Goal: Obtain resource: Download file/media

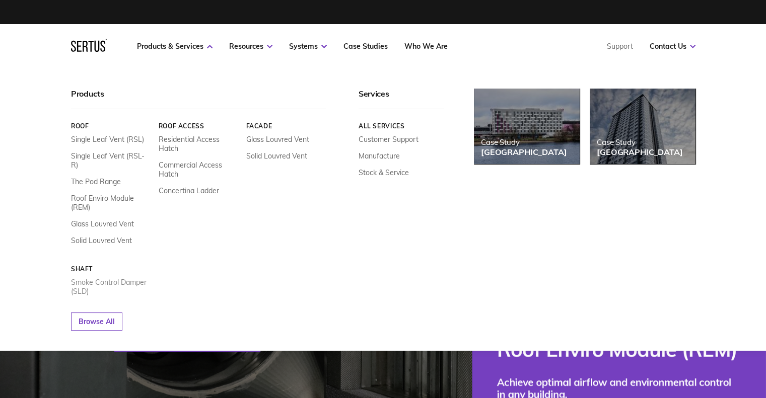
click at [100, 278] on link "Smoke Control Damper (SLD)" at bounding box center [111, 287] width 80 height 18
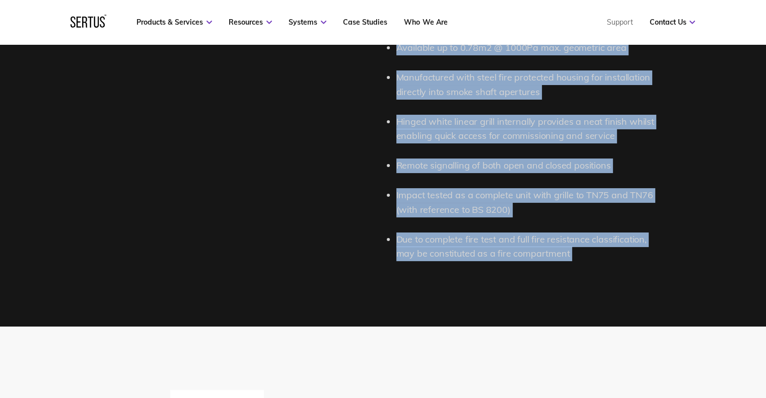
scroll to position [1334, 0]
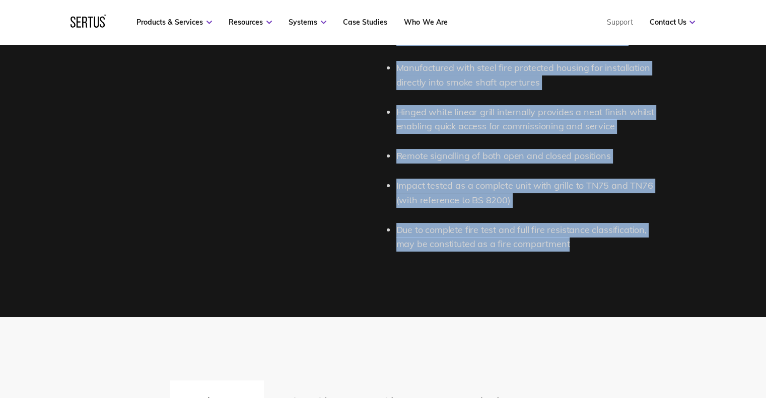
drag, startPoint x: 397, startPoint y: 143, endPoint x: 579, endPoint y: 243, distance: 206.9
click at [579, 243] on ul "Certified to BS EN 12101-8:2011 Classified to EN 13501-4:2016 Tested to EN 1366…" at bounding box center [527, 31] width 262 height 442
copy ul "Certified to BS EN 12101-8:2011 Classified to EN 13501-4:2016 Tested to EN 1366…"
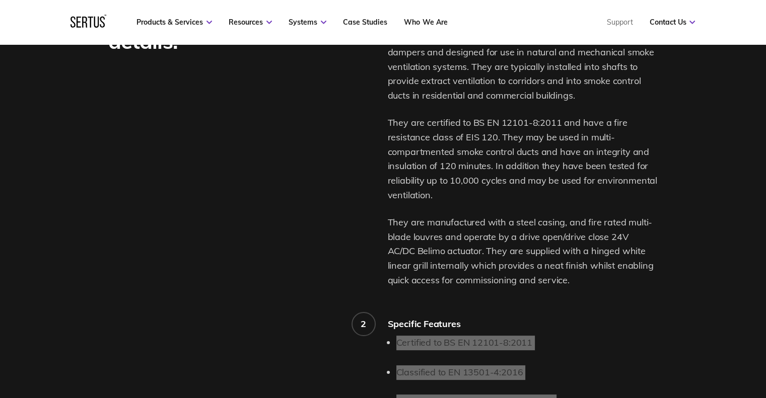
scroll to position [830, 0]
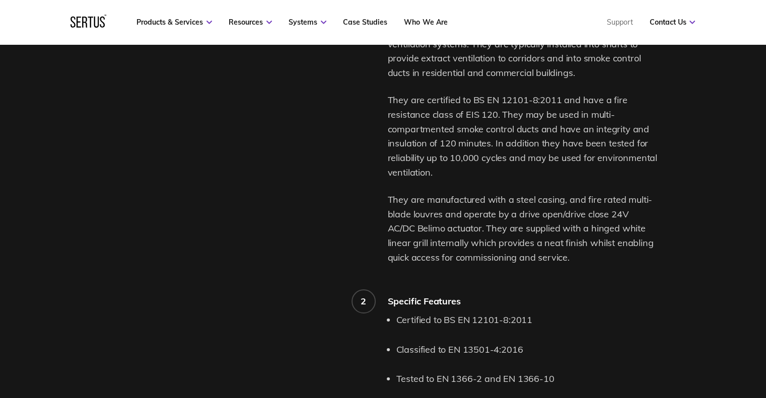
click at [513, 195] on p "They are manufactured with a steel casing, and fire rated multi-blade louvres a…" at bounding box center [523, 229] width 270 height 73
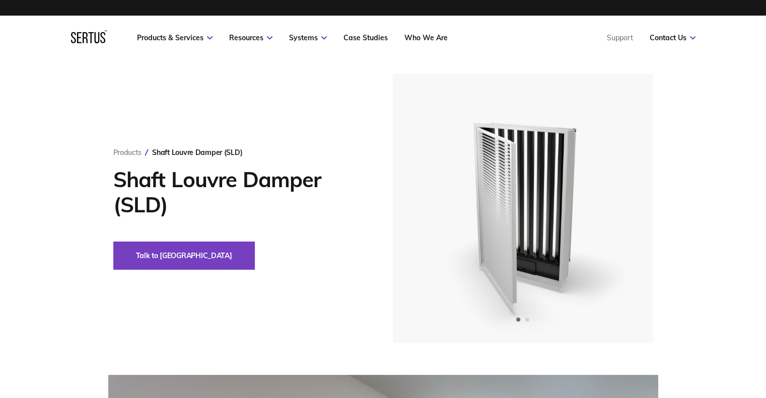
scroll to position [0, 0]
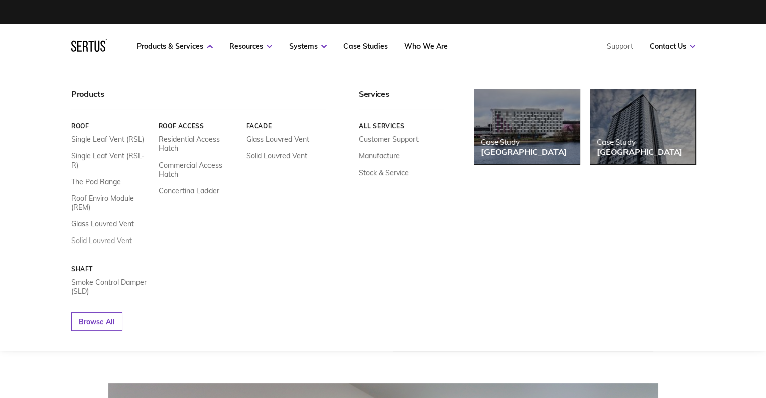
click at [100, 236] on link "Solid Louvred Vent" at bounding box center [101, 240] width 61 height 9
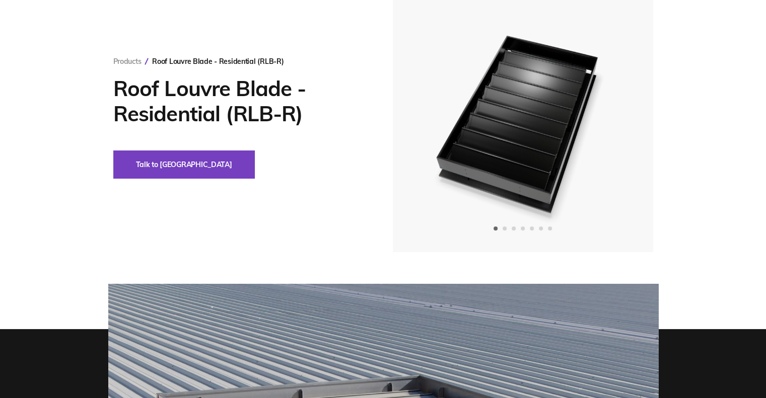
scroll to position [101, 0]
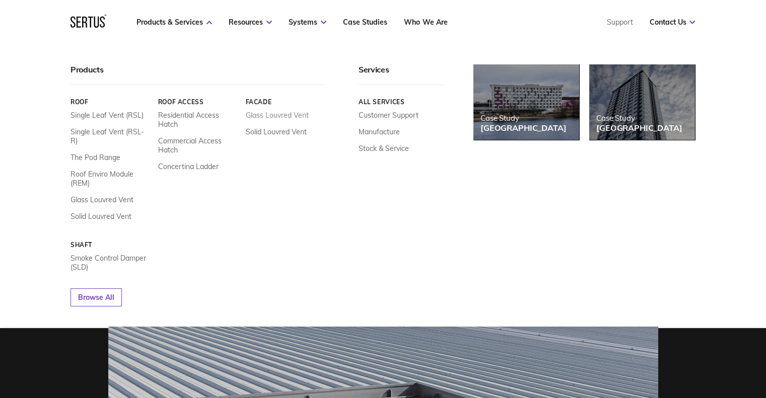
click at [269, 115] on link "Glass Louvred Vent" at bounding box center [277, 115] width 63 height 9
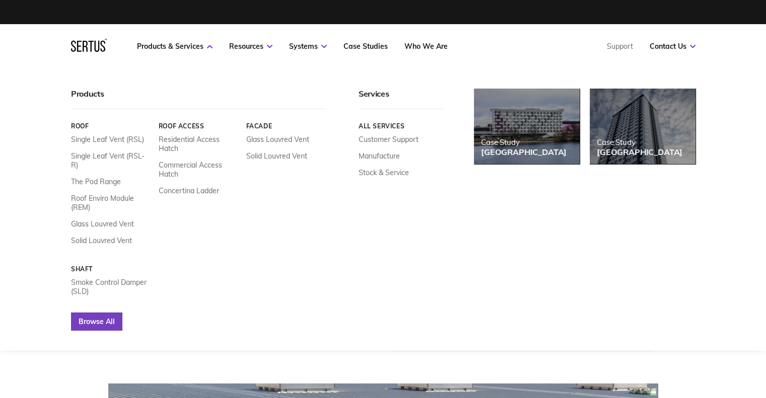
click at [97, 313] on link "Browse All" at bounding box center [96, 322] width 51 height 18
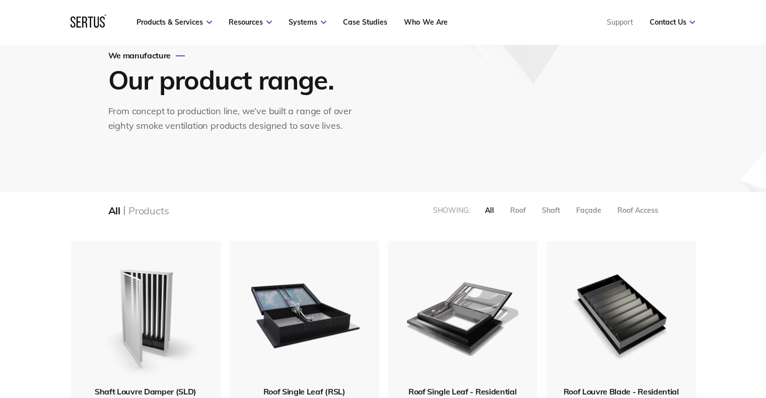
scroll to position [201, 0]
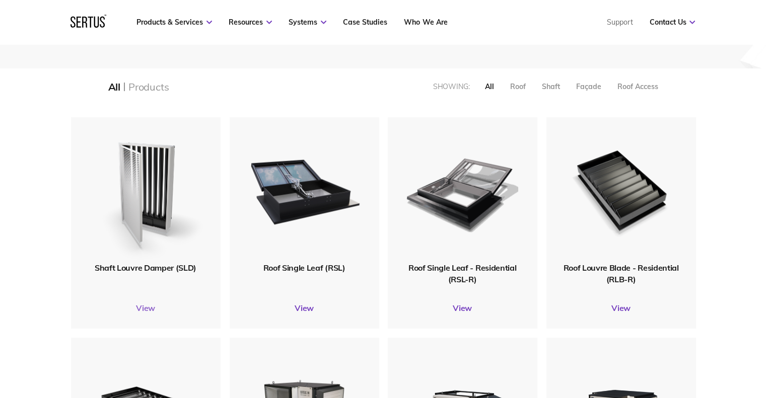
click at [147, 311] on link "View" at bounding box center [146, 308] width 150 height 10
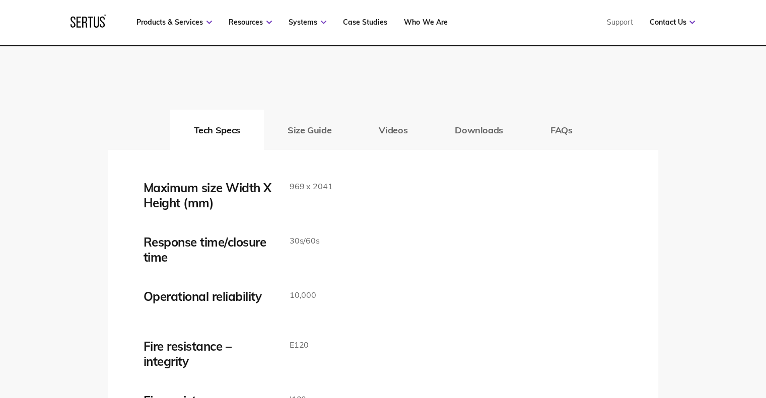
scroll to position [1611, 0]
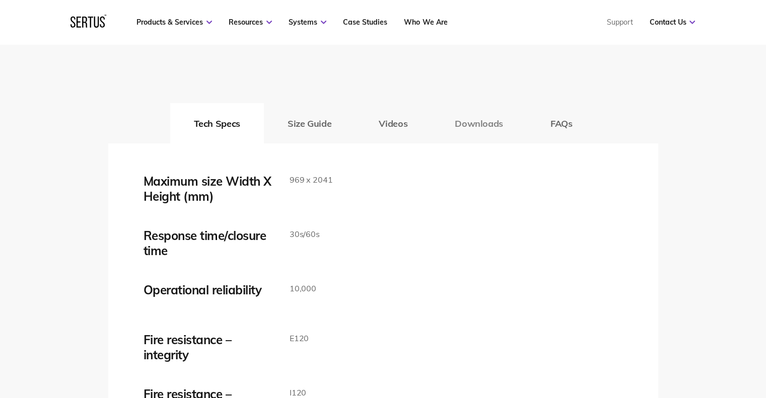
click at [475, 121] on button "Downloads" at bounding box center [479, 123] width 96 height 40
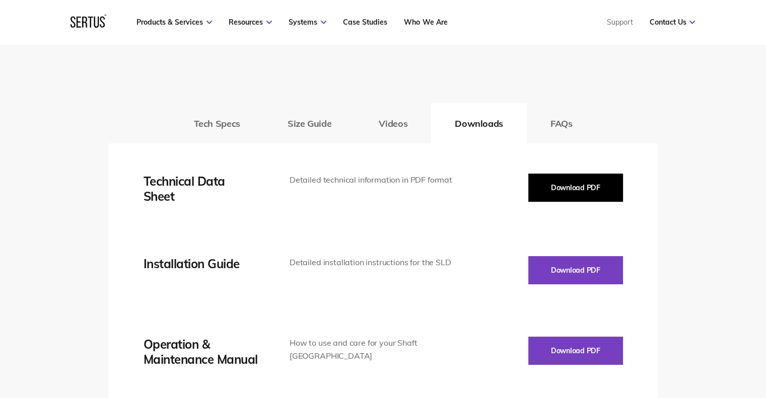
click at [581, 187] on button "Download PDF" at bounding box center [575, 188] width 95 height 28
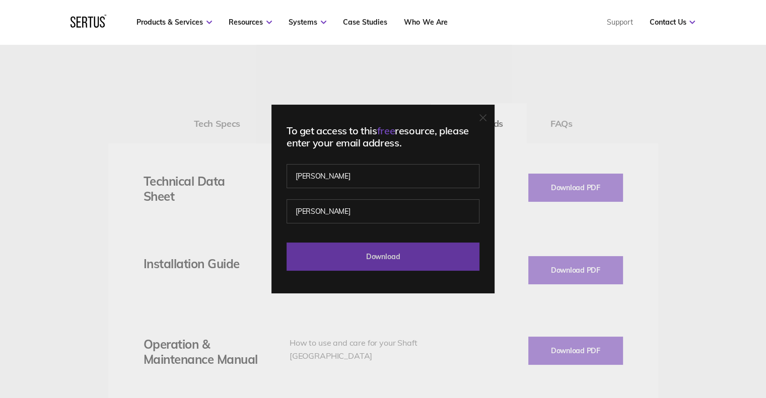
click at [368, 260] on input "Download" at bounding box center [382, 257] width 193 height 28
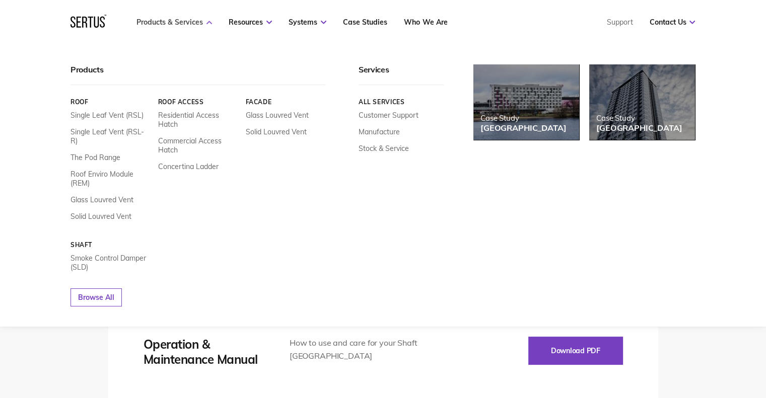
click at [166, 23] on link "Products & Services" at bounding box center [174, 22] width 76 height 9
click at [176, 23] on link "Products & Services" at bounding box center [174, 22] width 76 height 9
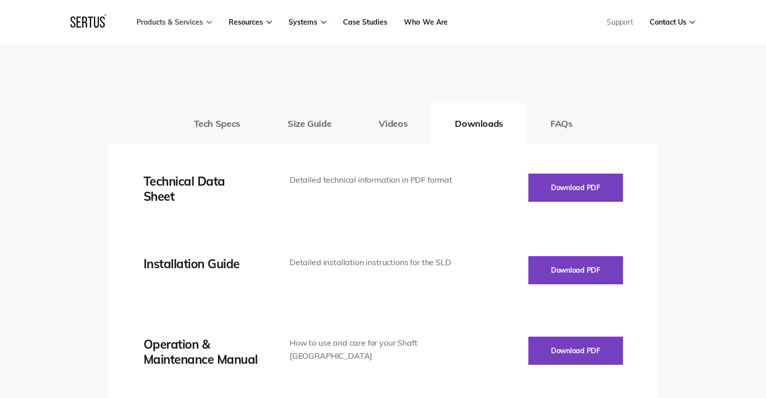
click at [176, 23] on link "Products & Services" at bounding box center [174, 22] width 76 height 9
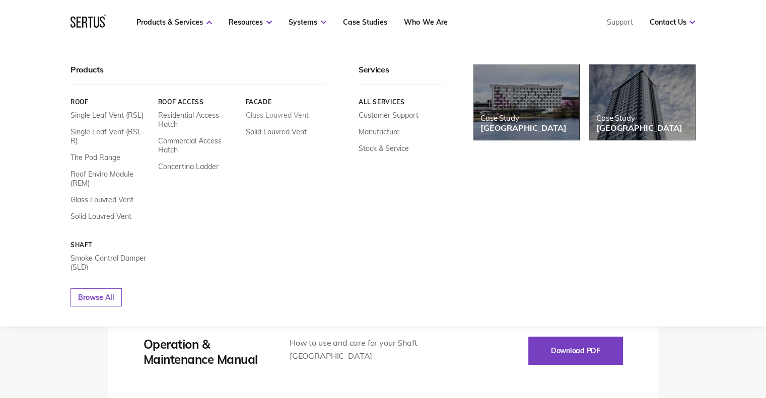
click at [262, 115] on link "Glass Louvred Vent" at bounding box center [277, 115] width 63 height 9
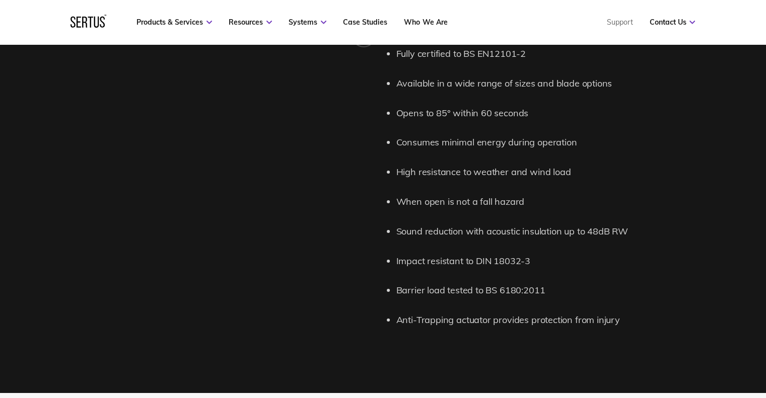
scroll to position [1561, 0]
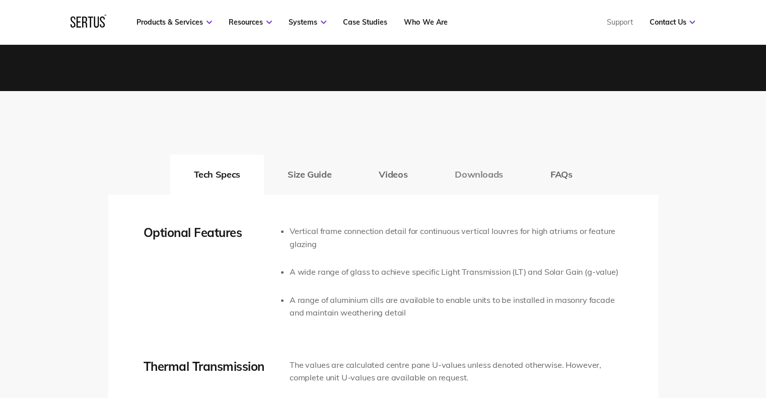
click at [472, 179] on button "Downloads" at bounding box center [479, 175] width 96 height 40
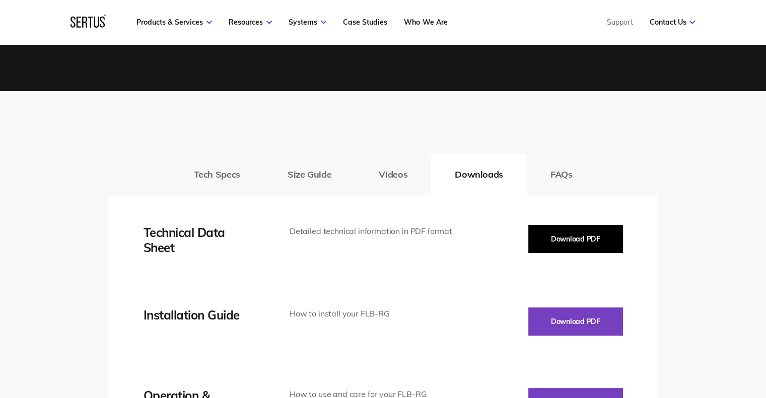
click at [568, 239] on button "Download PDF" at bounding box center [575, 239] width 95 height 28
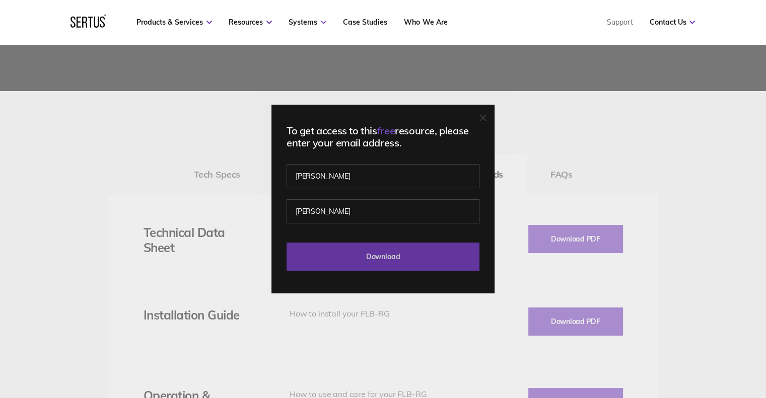
click at [369, 251] on input "Download" at bounding box center [382, 257] width 193 height 28
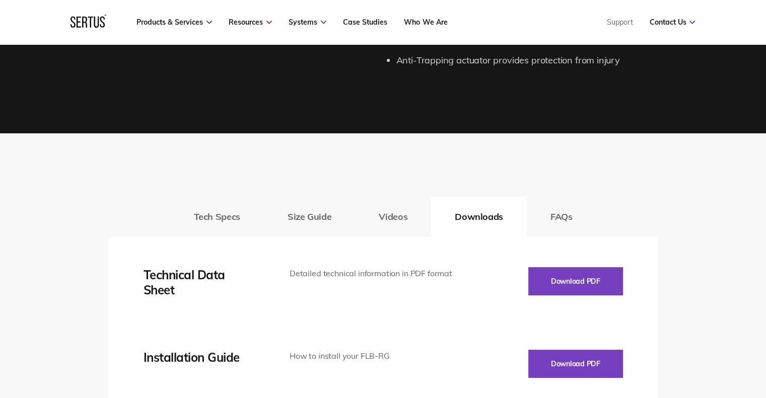
scroll to position [1510, 0]
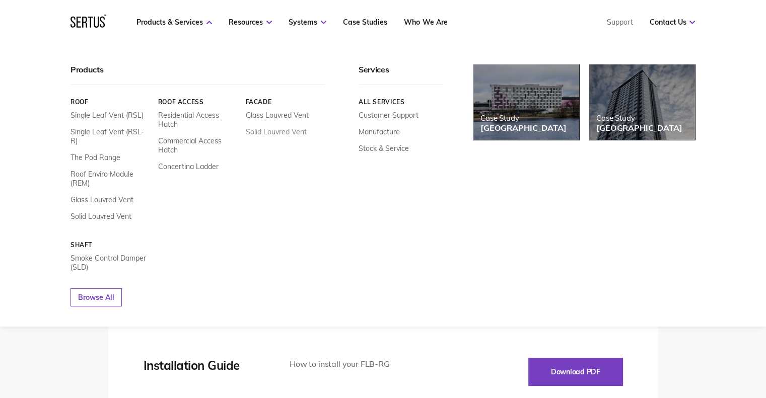
click at [264, 130] on link "Solid Louvred Vent" at bounding box center [276, 131] width 61 height 9
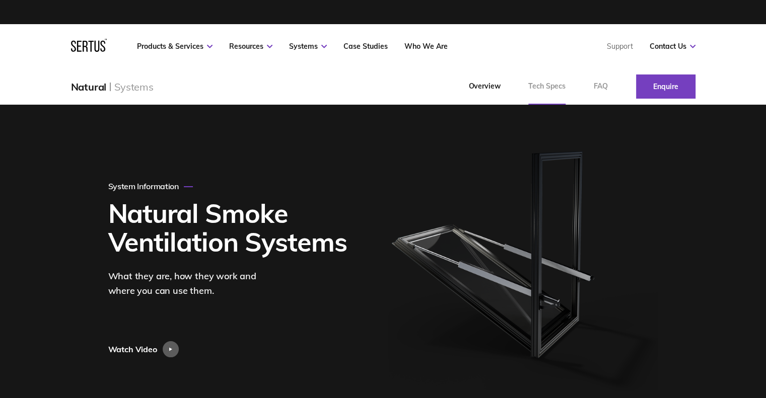
click at [540, 85] on link "Tech Specs" at bounding box center [546, 86] width 65 height 36
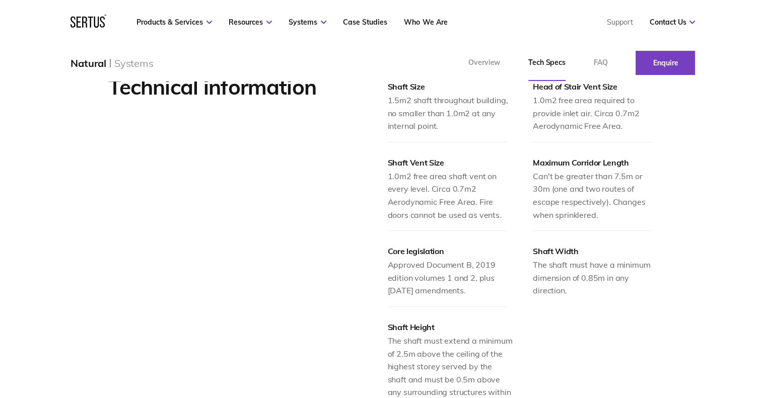
scroll to position [1007, 0]
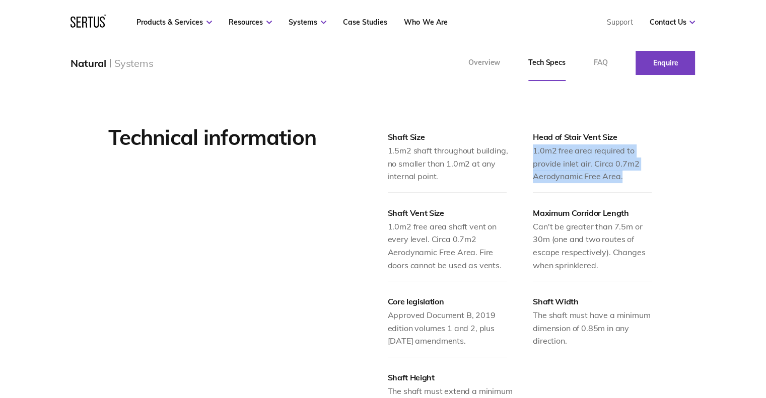
drag, startPoint x: 534, startPoint y: 150, endPoint x: 624, endPoint y: 177, distance: 94.0
click at [624, 177] on div "1.0m2 free area required to provide inlet air. Circa 0.7m2 Aerodynamic Free Are…" at bounding box center [595, 164] width 125 height 39
copy div "1.0m2 free area required to provide inlet air. Circa 0.7m2 Aerodynamic Free Are…"
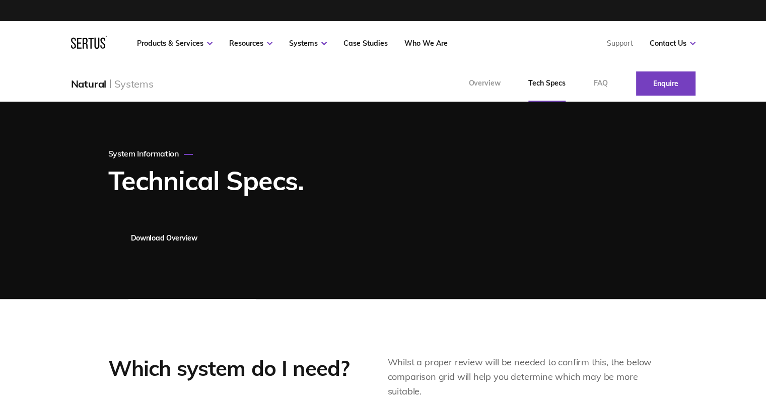
scroll to position [0, 0]
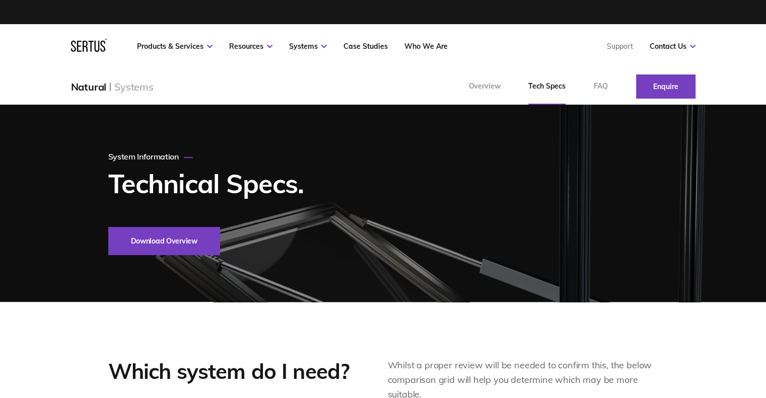
click at [164, 246] on button "Download Overview" at bounding box center [164, 241] width 112 height 28
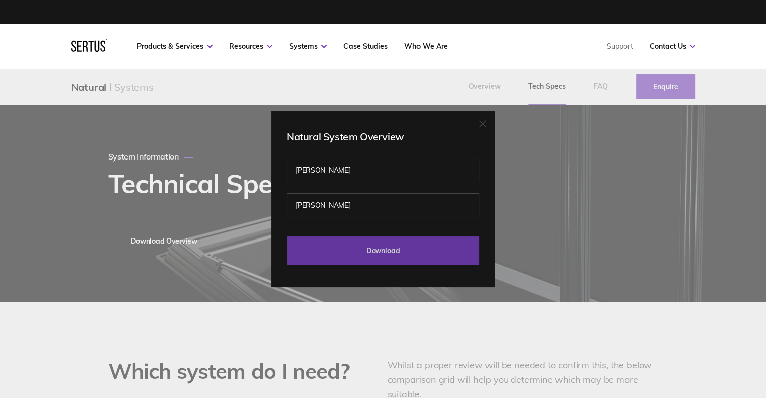
click at [379, 247] on input "Download" at bounding box center [382, 251] width 193 height 28
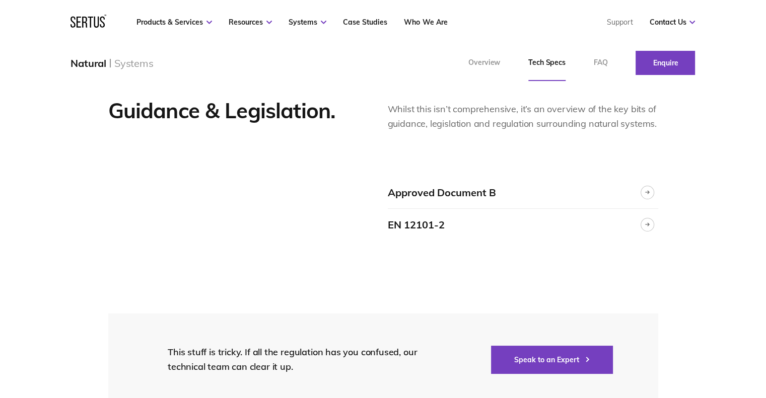
scroll to position [1561, 0]
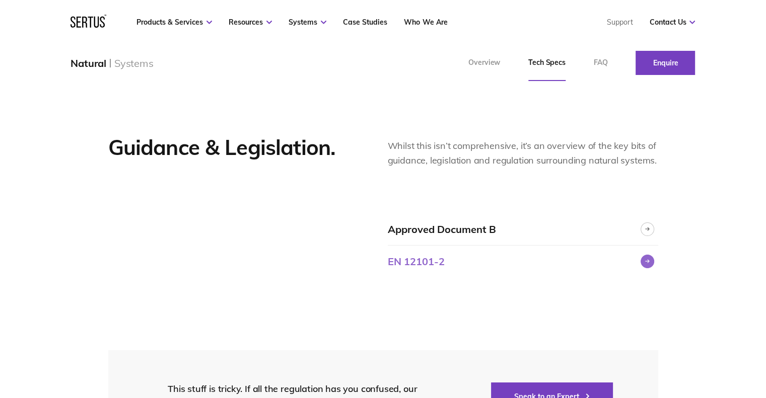
click at [648, 260] on icon at bounding box center [647, 261] width 5 height 4
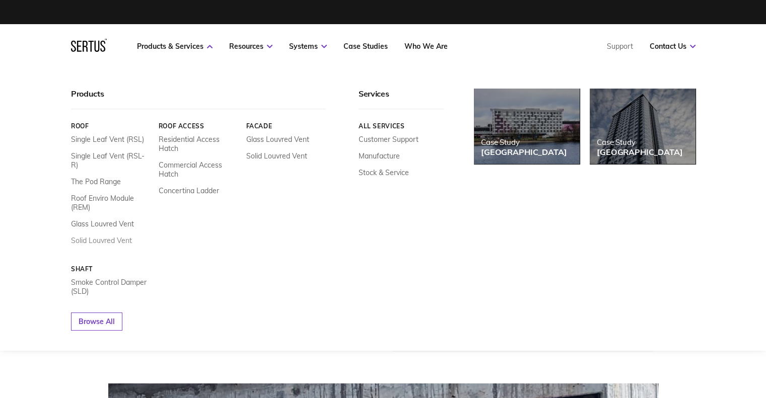
click at [108, 236] on link "Solid Louvred Vent" at bounding box center [101, 240] width 61 height 9
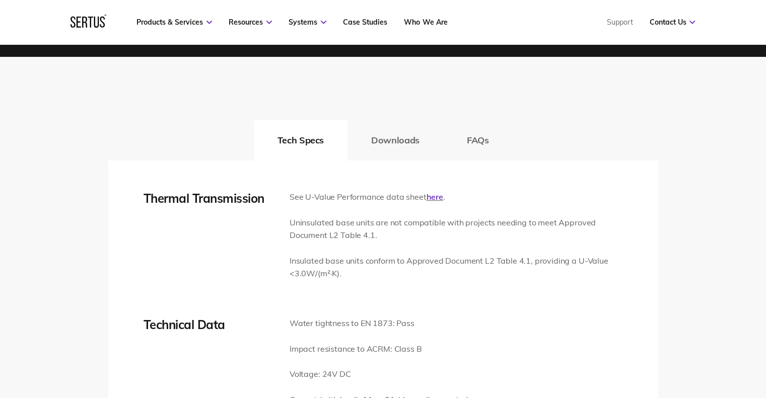
scroll to position [1410, 0]
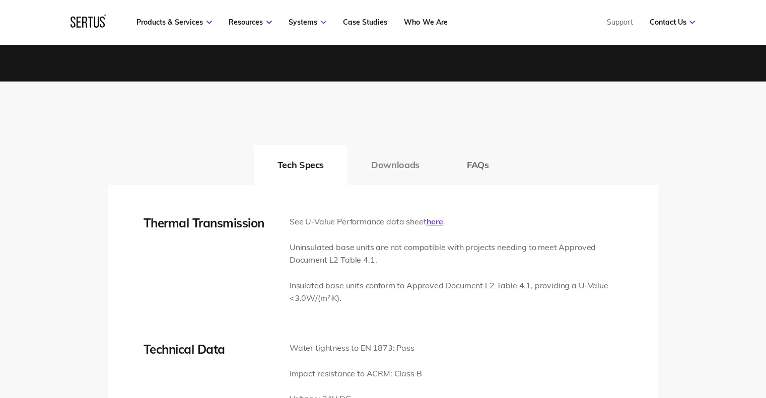
click at [402, 165] on button "Downloads" at bounding box center [395, 165] width 96 height 40
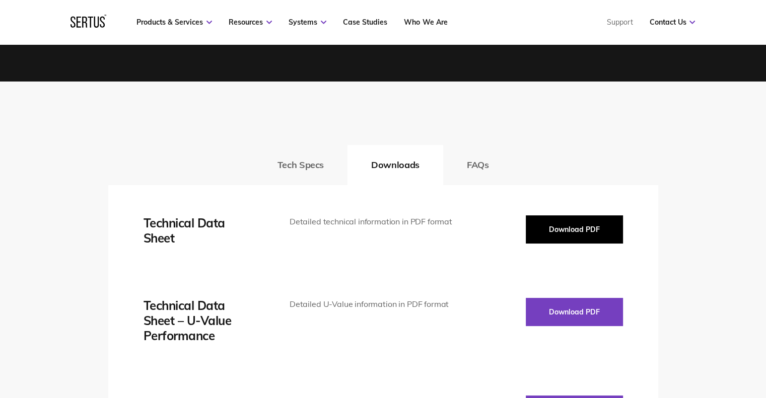
click at [547, 232] on button "Download PDF" at bounding box center [574, 229] width 97 height 28
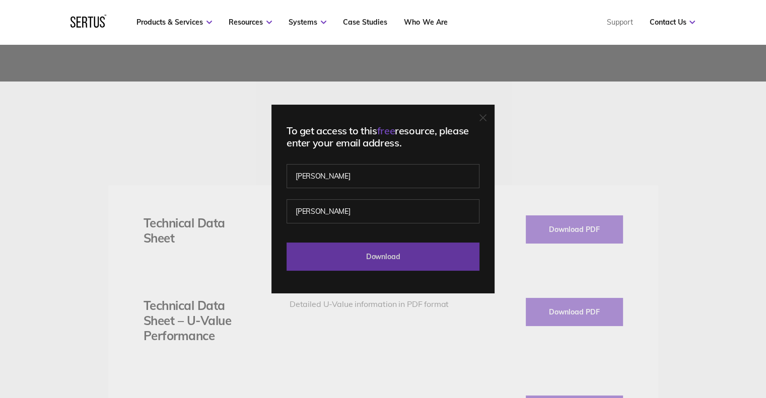
click at [387, 252] on input "Download" at bounding box center [382, 257] width 193 height 28
